Goal: Find specific page/section: Find specific page/section

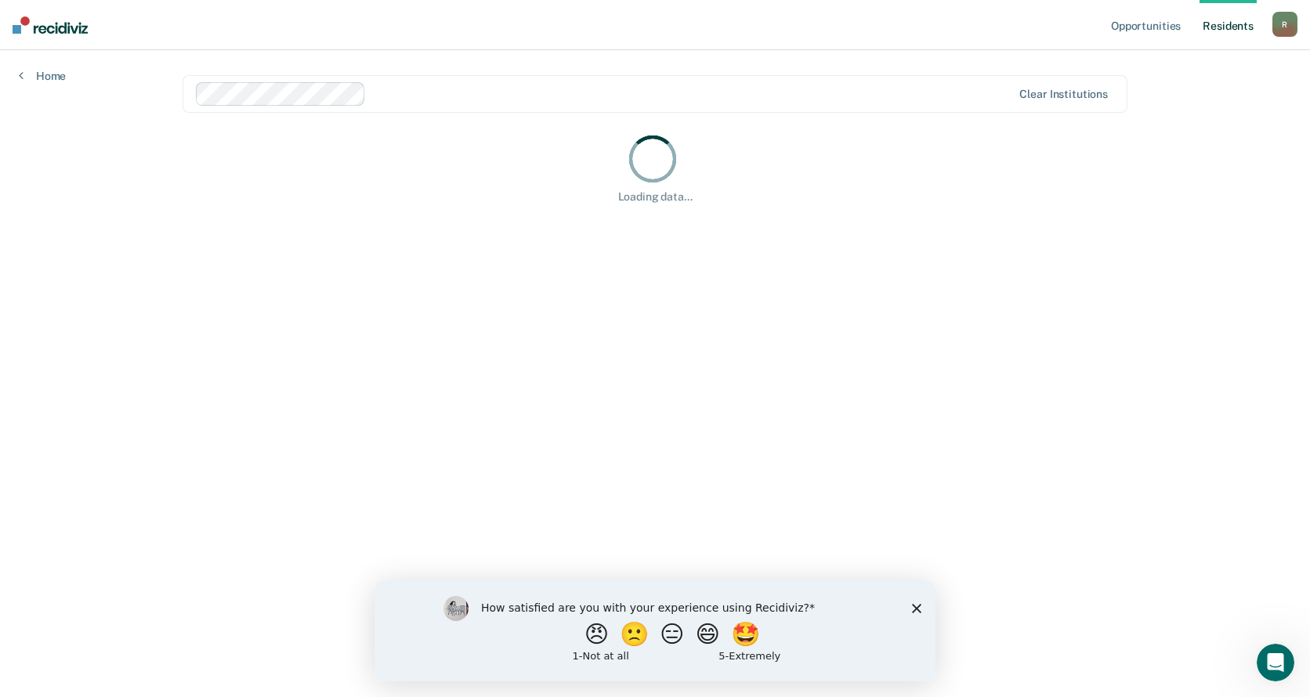
click at [912, 601] on div "How satisfied are you with your experience using Recidiviz? 😠 🙁 😑 😄 🤩 1 - Not a…" at bounding box center [655, 630] width 561 height 101
click at [917, 609] on icon "Close survey" at bounding box center [916, 607] width 9 height 9
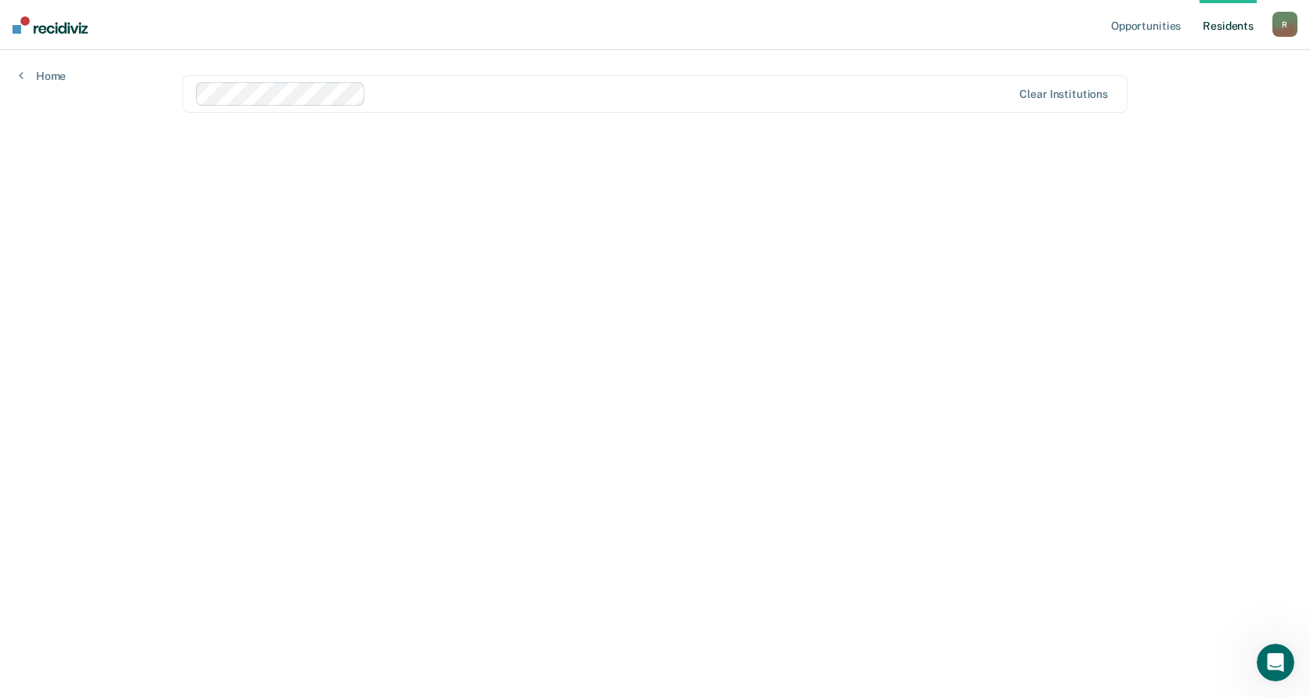
click at [1221, 23] on link "Resident s" at bounding box center [1228, 25] width 57 height 50
click at [1207, 27] on link "Resident s" at bounding box center [1228, 25] width 57 height 50
click at [1236, 24] on link "Resident s" at bounding box center [1228, 25] width 57 height 50
drag, startPoint x: 1027, startPoint y: 415, endPoint x: 893, endPoint y: 291, distance: 181.9
click at [1029, 414] on main "Clear institutions" at bounding box center [655, 355] width 983 height 610
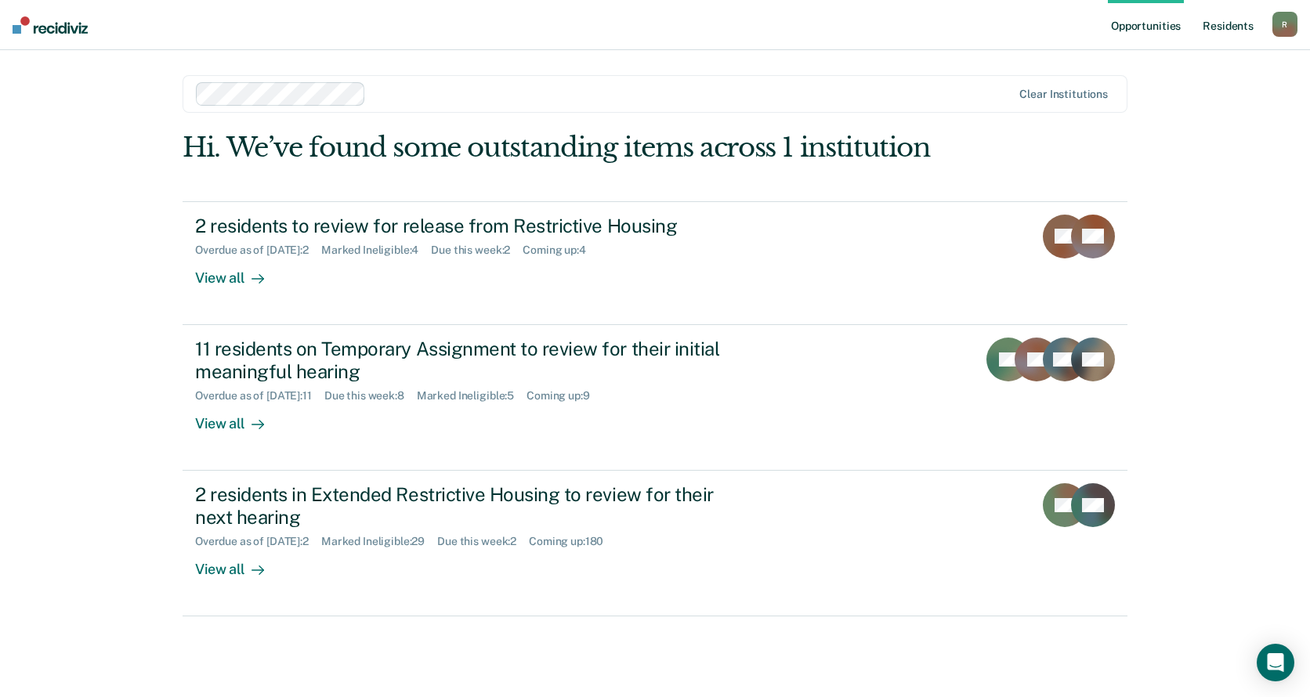
click at [1232, 23] on link "Resident s" at bounding box center [1228, 25] width 57 height 50
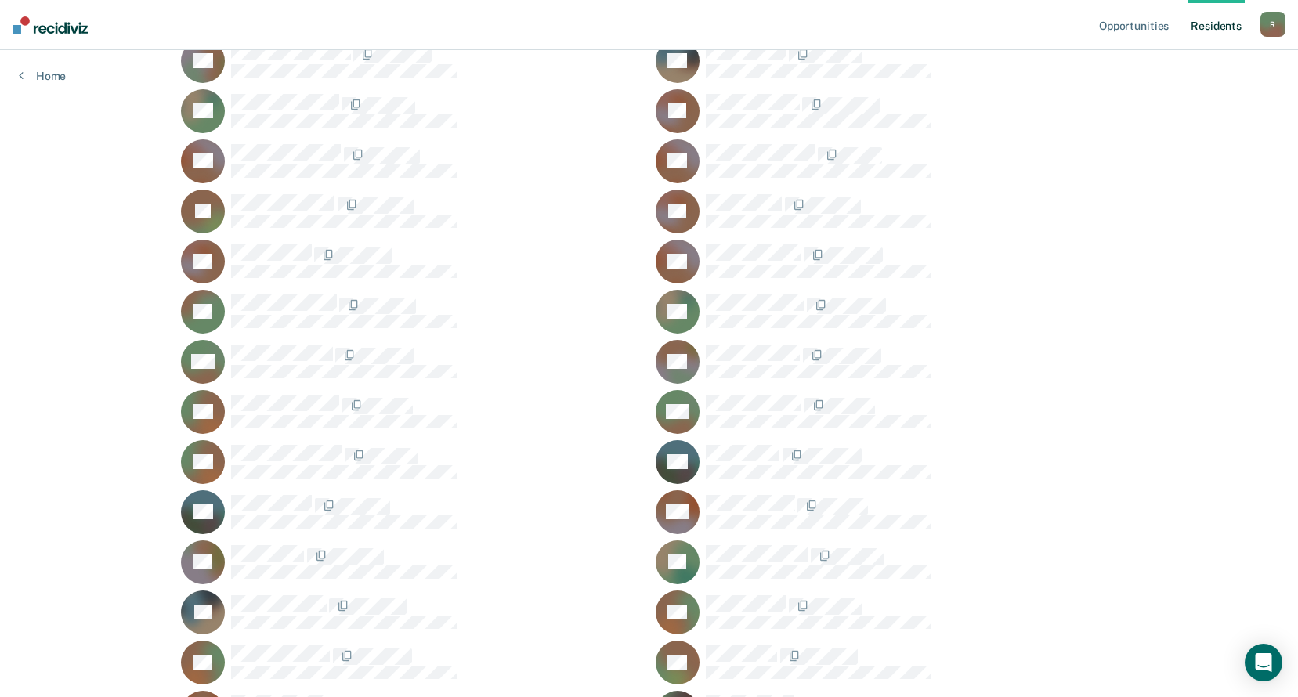
scroll to position [18022, 0]
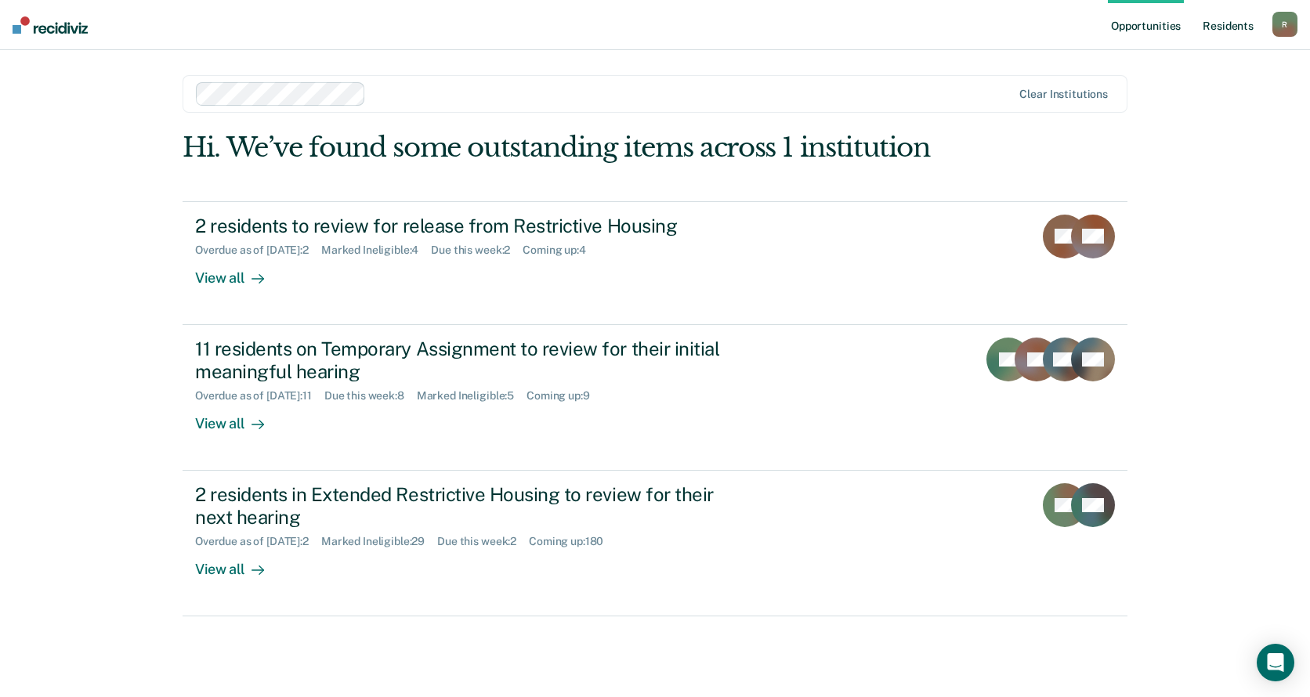
click at [1233, 21] on link "Resident s" at bounding box center [1228, 25] width 57 height 50
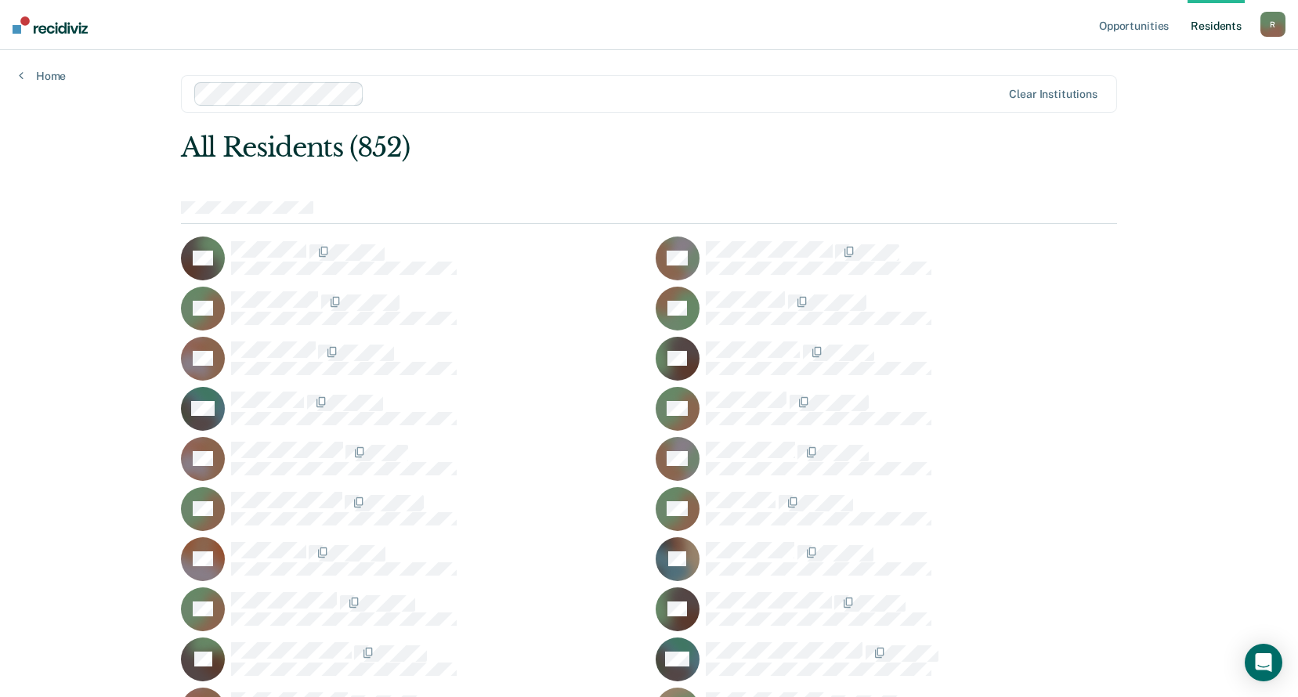
scroll to position [235, 0]
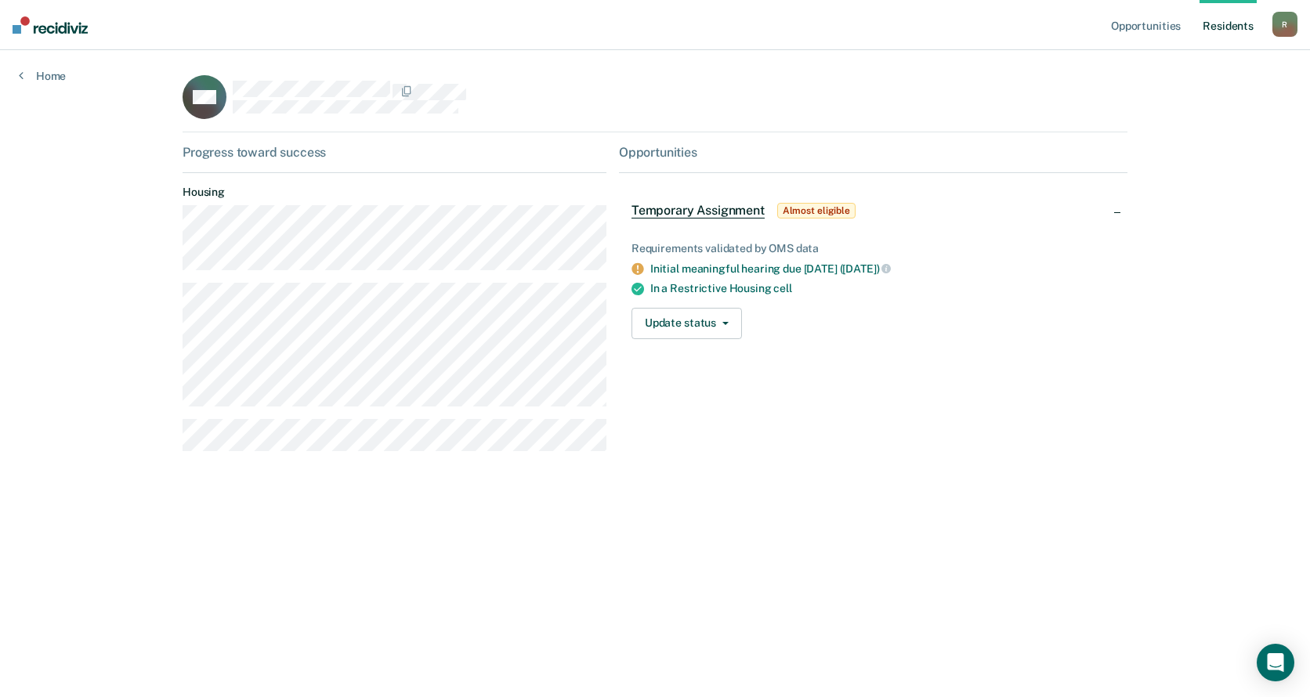
click at [1224, 24] on link "Resident s" at bounding box center [1228, 25] width 57 height 50
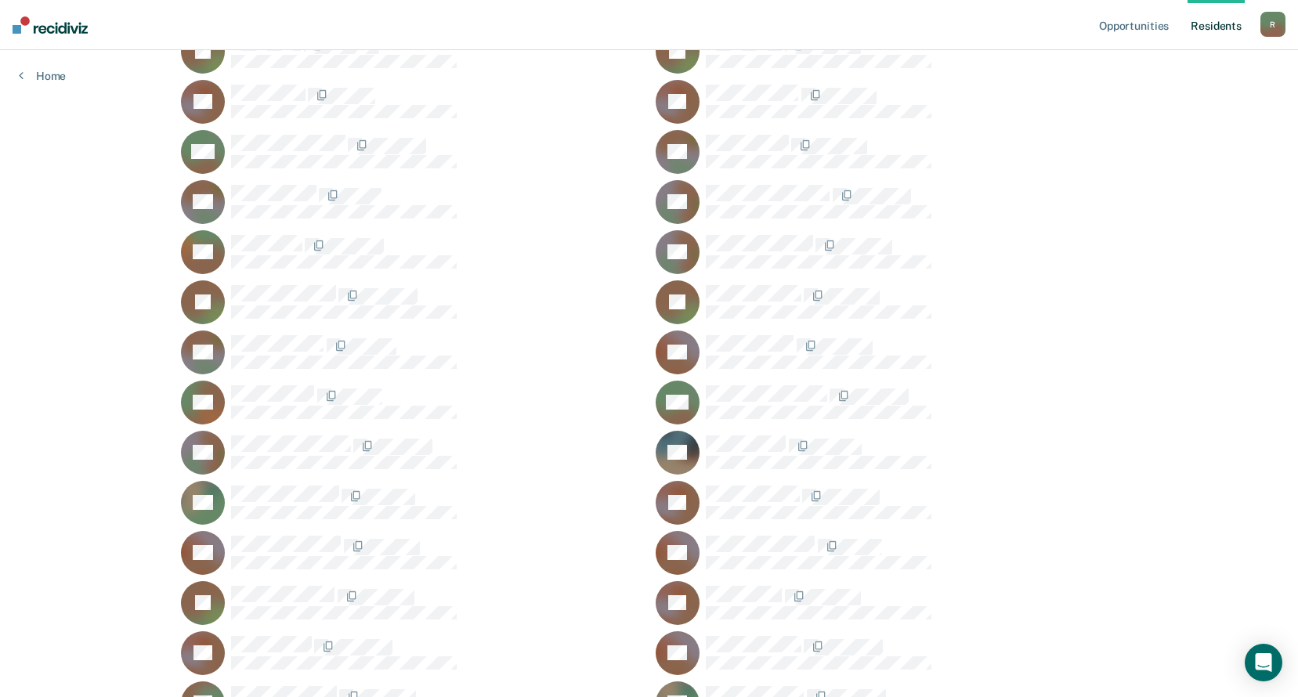
scroll to position [17787, 0]
